Goal: Book appointment/travel/reservation

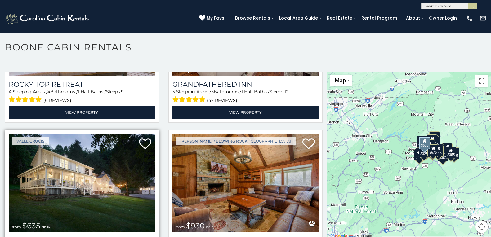
scroll to position [3, 0]
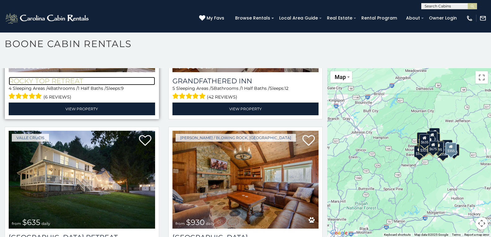
click at [51, 77] on h3 "Rocky Top Retreat" at bounding box center [82, 81] width 146 height 8
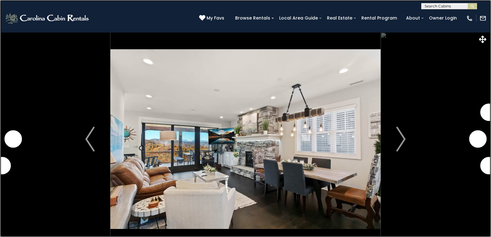
click at [146, 21] on link at bounding box center [245, 118] width 491 height 237
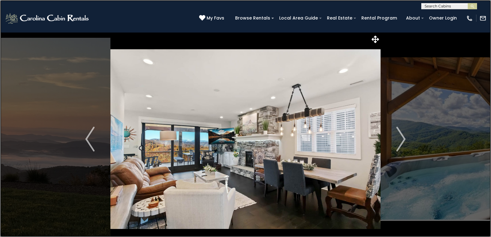
click at [32, 14] on link at bounding box center [245, 118] width 491 height 237
